Goal: Check status

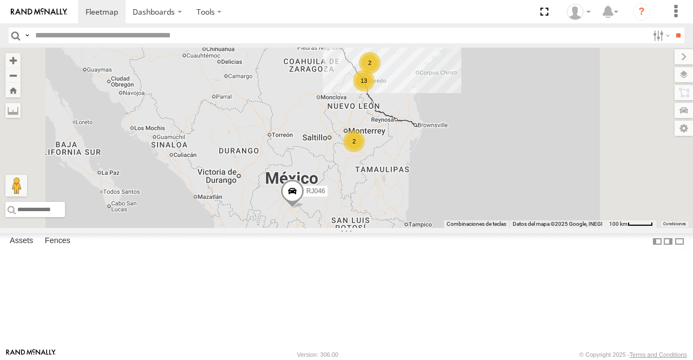
click at [0, 0] on span at bounding box center [0, 0] width 0 height 0
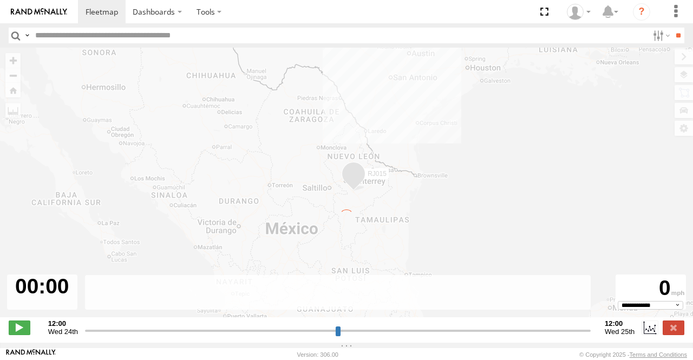
type input "**********"
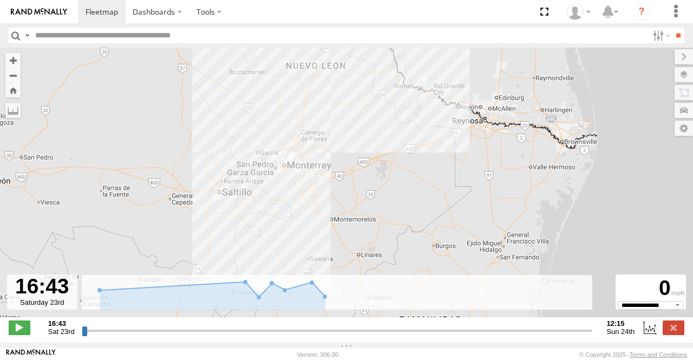
drag, startPoint x: 339, startPoint y: 227, endPoint x: 314, endPoint y: 123, distance: 107.3
click at [314, 123] on div "RJ015" at bounding box center [346, 188] width 693 height 281
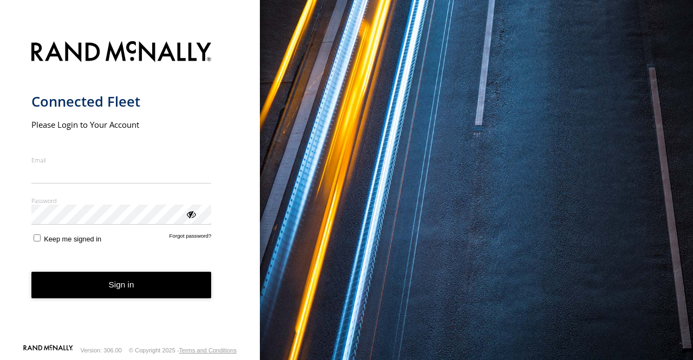
type input "**********"
click at [35, 253] on form "**********" at bounding box center [130, 189] width 198 height 309
click at [80, 292] on button "Sign in" at bounding box center [121, 285] width 180 height 27
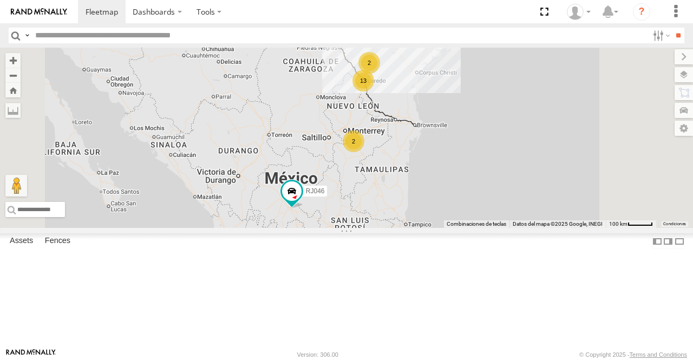
click at [0, 0] on div "RJ015" at bounding box center [0, 0] width 0 height 0
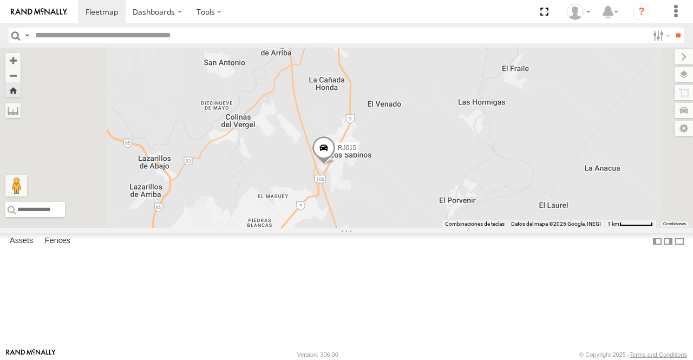
click at [559, 228] on div "RJ015" at bounding box center [346, 138] width 693 height 180
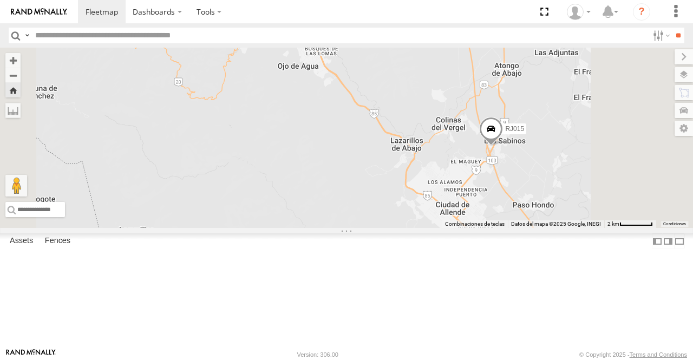
click at [0, 0] on div "RJ046 XPD GLOBAL" at bounding box center [0, 0] width 0 height 0
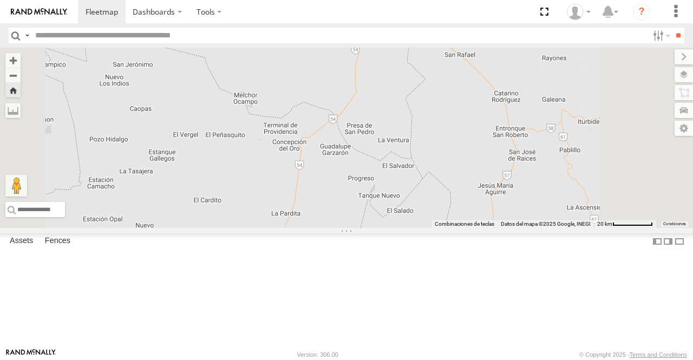
drag, startPoint x: 447, startPoint y: 125, endPoint x: 450, endPoint y: 270, distance: 145.2
click at [450, 228] on div "RJ046" at bounding box center [346, 138] width 693 height 180
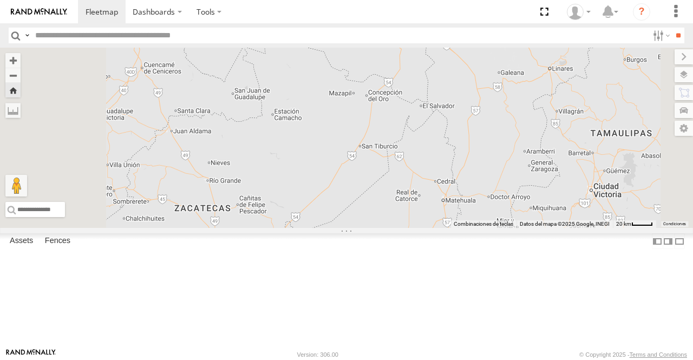
drag, startPoint x: 370, startPoint y: 274, endPoint x: 460, endPoint y: 207, distance: 112.2
click at [460, 207] on div "RJ046" at bounding box center [346, 138] width 693 height 180
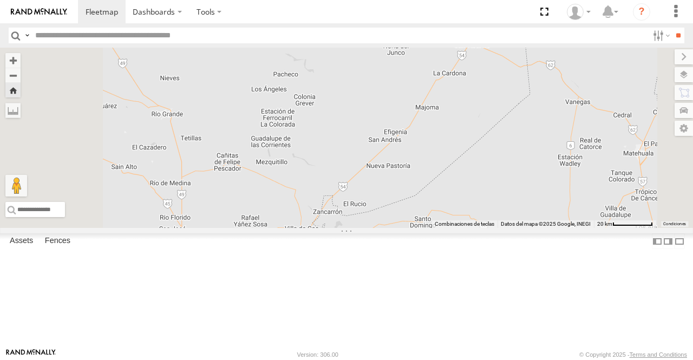
drag, startPoint x: 445, startPoint y: 297, endPoint x: 446, endPoint y: 198, distance: 99.7
click at [446, 198] on div "RJ046" at bounding box center [346, 138] width 693 height 180
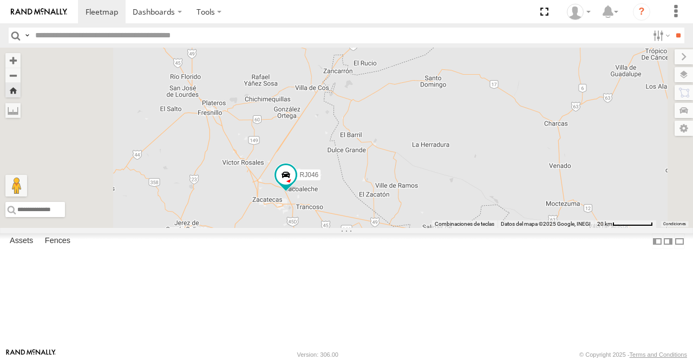
drag, startPoint x: 448, startPoint y: 237, endPoint x: 457, endPoint y: 88, distance: 149.7
click at [457, 88] on div "RJ046" at bounding box center [346, 138] width 693 height 180
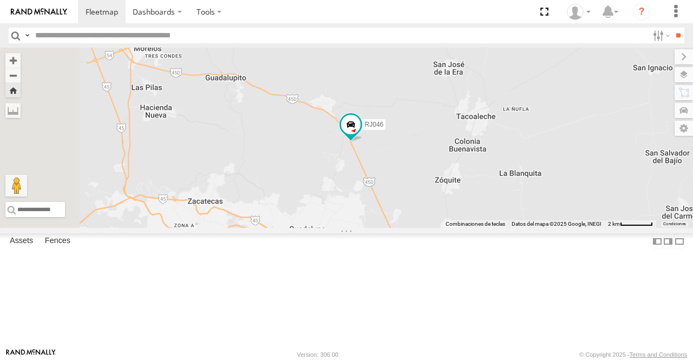
drag, startPoint x: 374, startPoint y: 196, endPoint x: 543, endPoint y: 210, distance: 169.6
click at [543, 210] on div "RJ046" at bounding box center [346, 138] width 693 height 180
